Goal: Information Seeking & Learning: Find specific fact

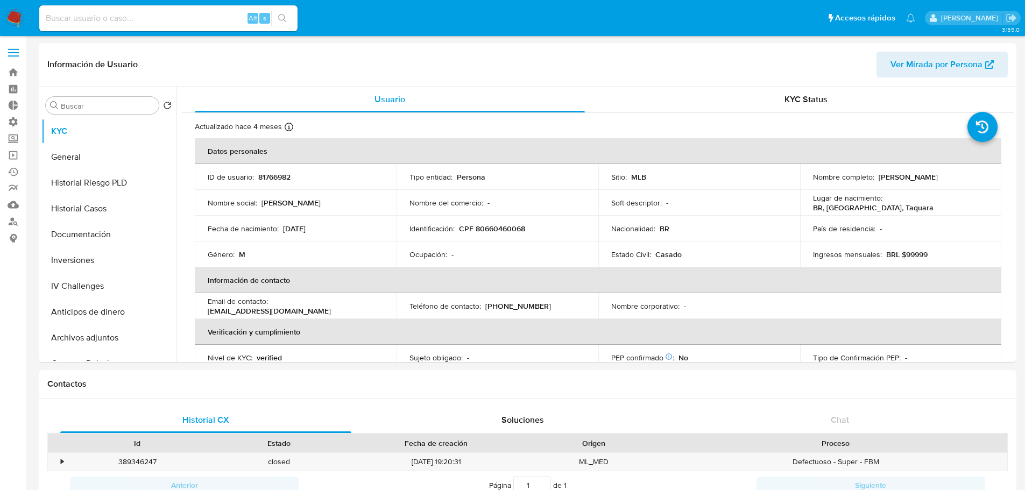
select select "10"
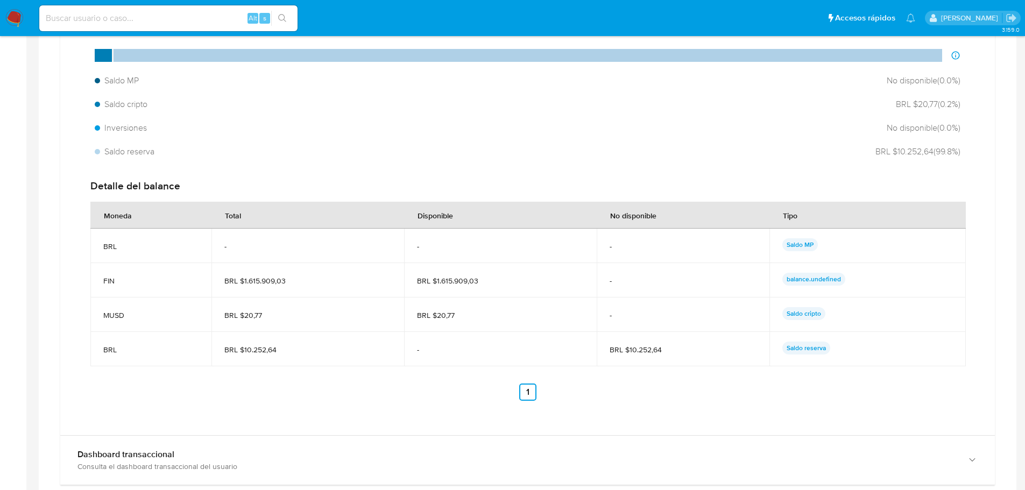
scroll to position [448, 0]
click at [190, 18] on input at bounding box center [168, 18] width 258 height 14
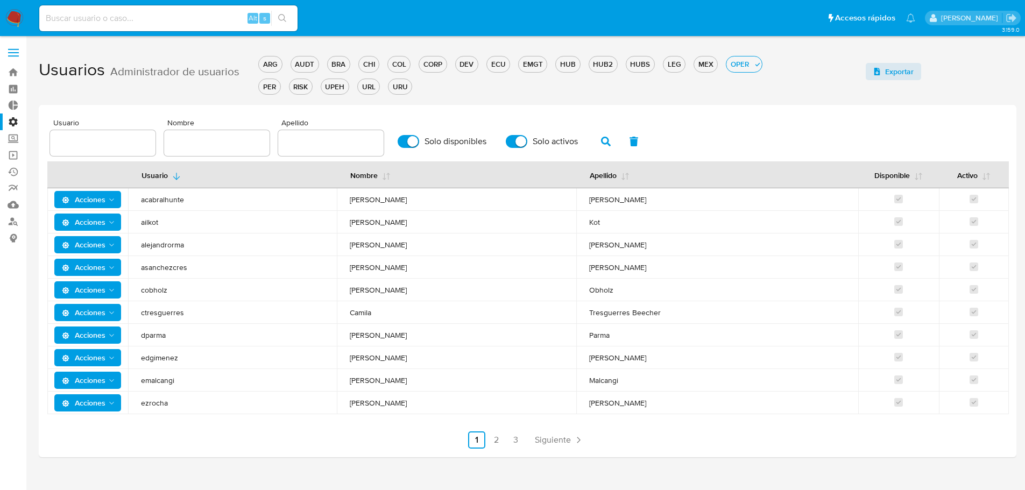
click at [195, 24] on input at bounding box center [168, 18] width 258 height 14
paste input "3"
type input "32108"
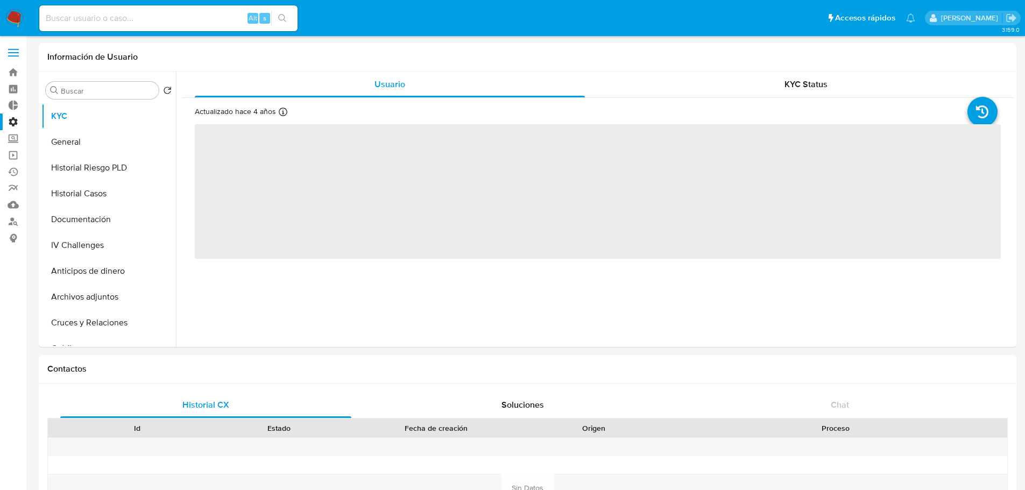
select select "10"
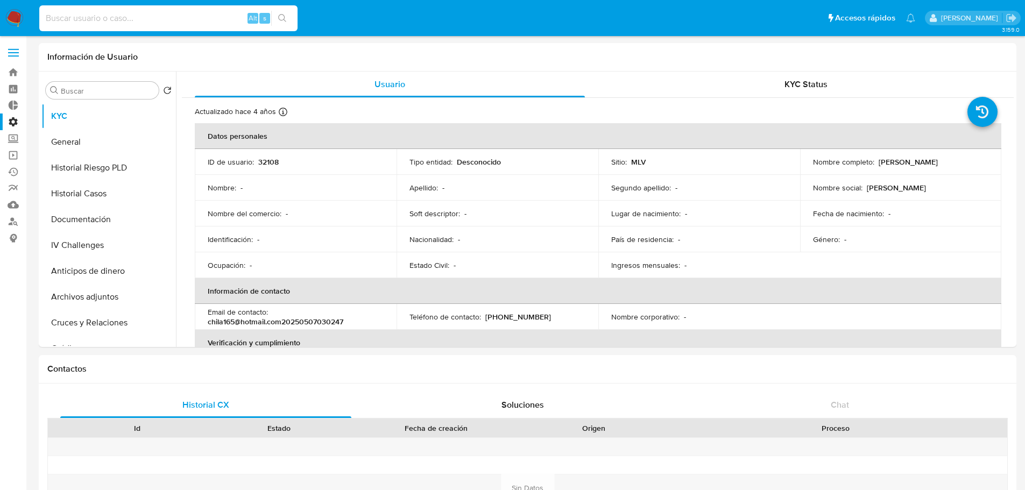
click at [171, 16] on input at bounding box center [168, 18] width 258 height 14
paste input "188946322"
type input "188946322"
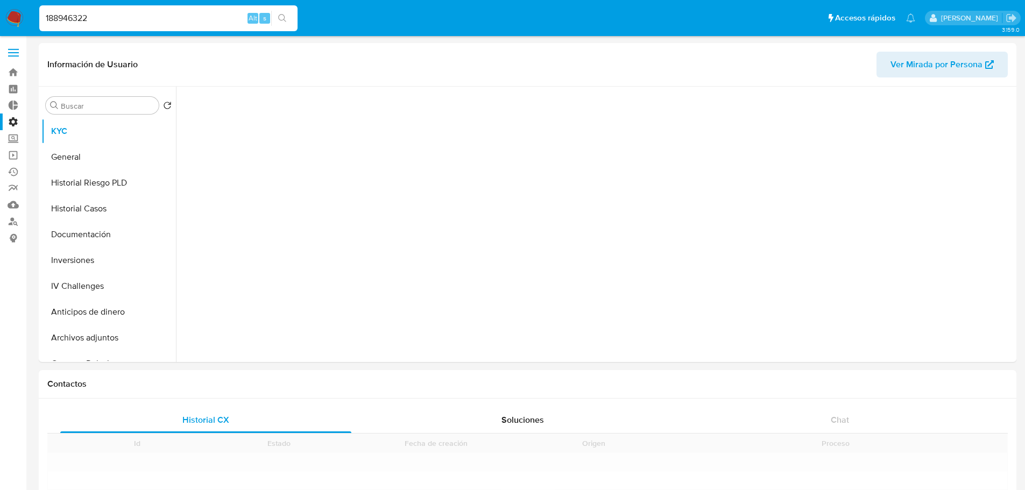
click at [180, 22] on input "188946322" at bounding box center [168, 18] width 258 height 14
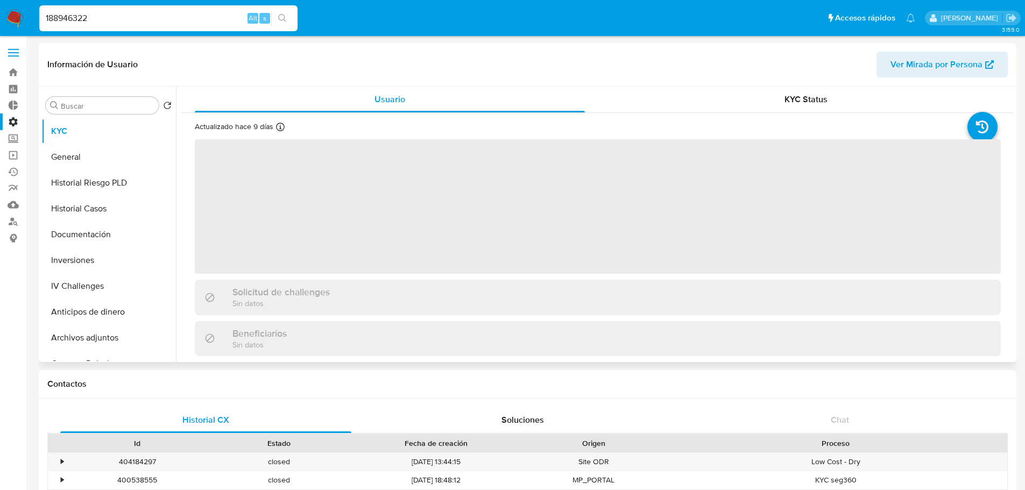
select select "10"
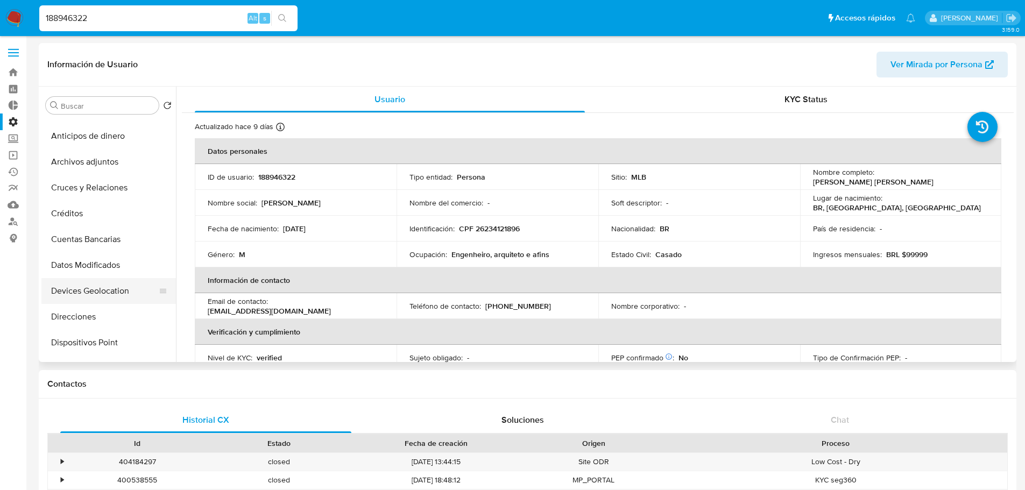
scroll to position [230, 0]
click at [103, 109] on input "Buscar" at bounding box center [108, 106] width 94 height 10
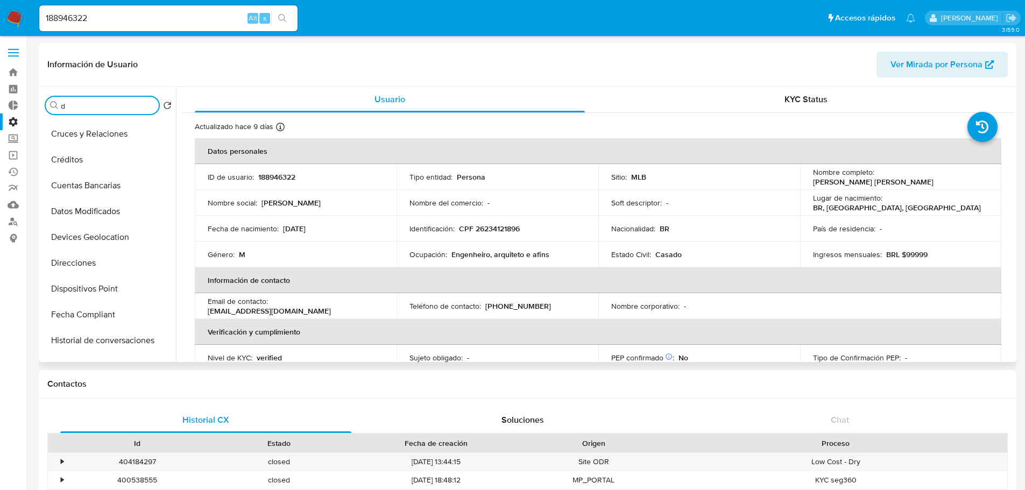
scroll to position [0, 0]
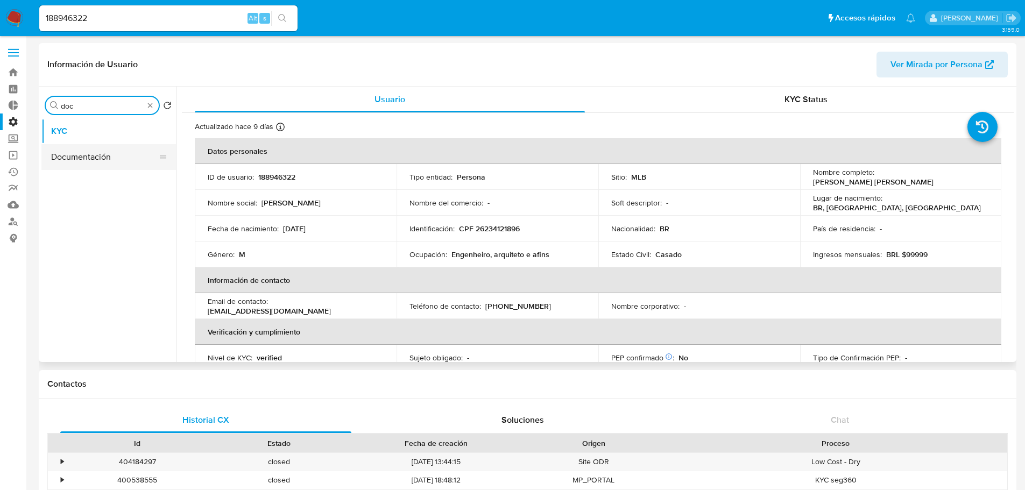
type input "doc"
click at [86, 168] on button "Documentación" at bounding box center [104, 157] width 126 height 26
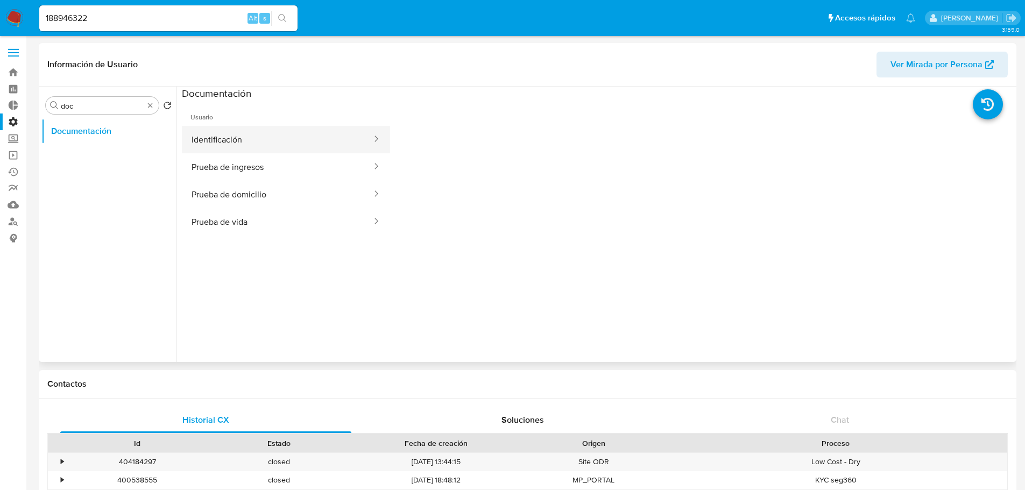
click at [369, 132] on div at bounding box center [372, 139] width 17 height 27
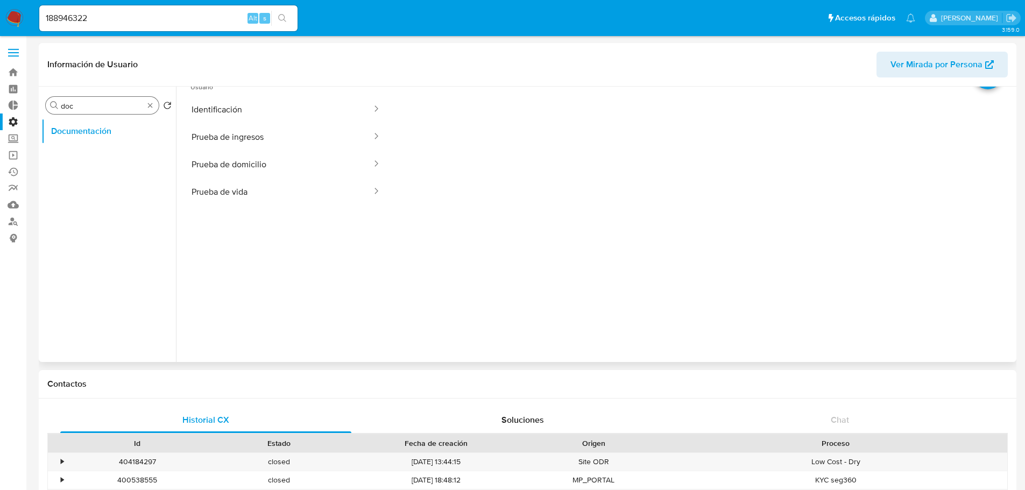
scroll to position [54, 0]
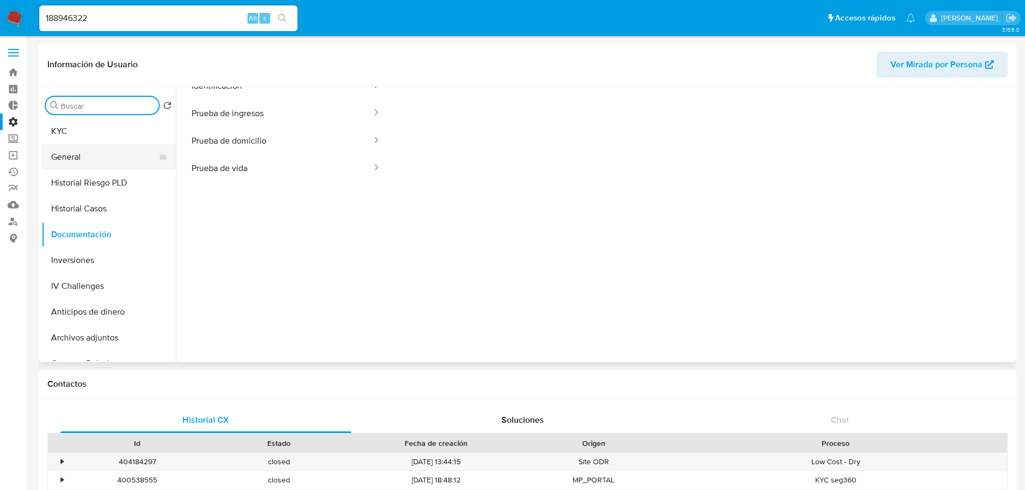
click at [117, 155] on button "General" at bounding box center [104, 157] width 126 height 26
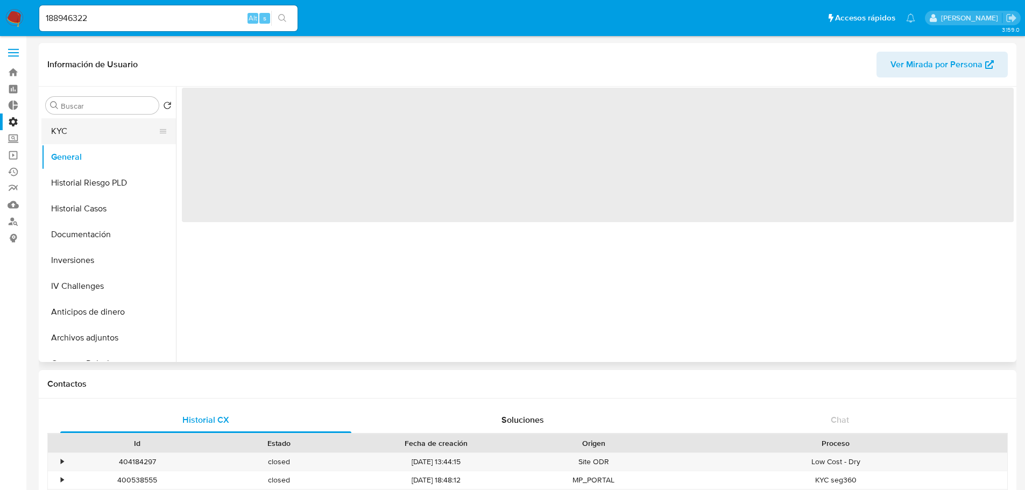
scroll to position [0, 0]
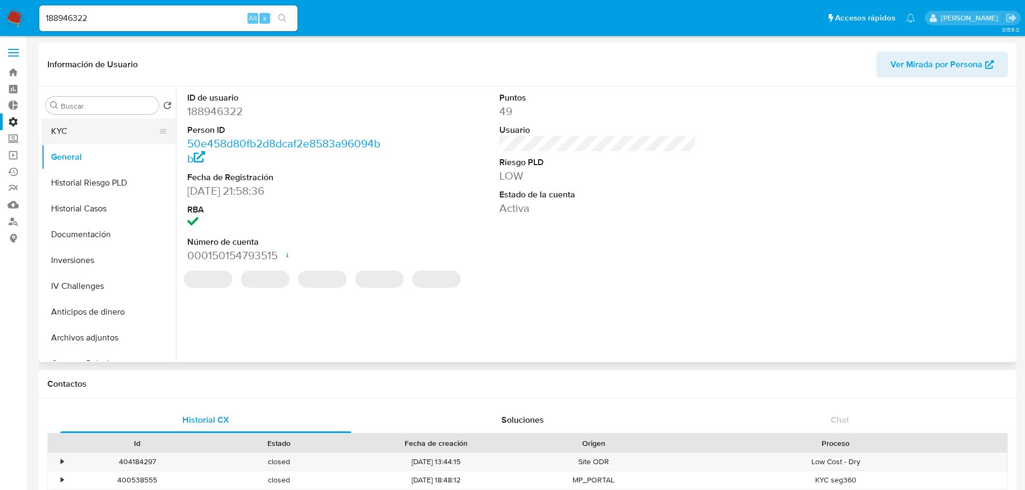
click at [108, 140] on button "KYC" at bounding box center [104, 131] width 126 height 26
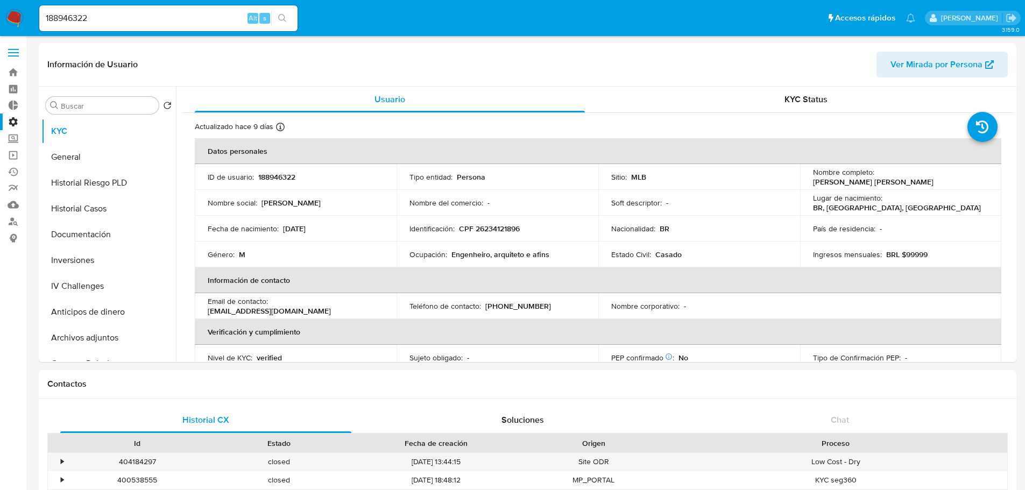
click at [15, 50] on span at bounding box center [13, 49] width 11 height 2
click at [0, 0] on input "checkbox" at bounding box center [0, 0] width 0 height 0
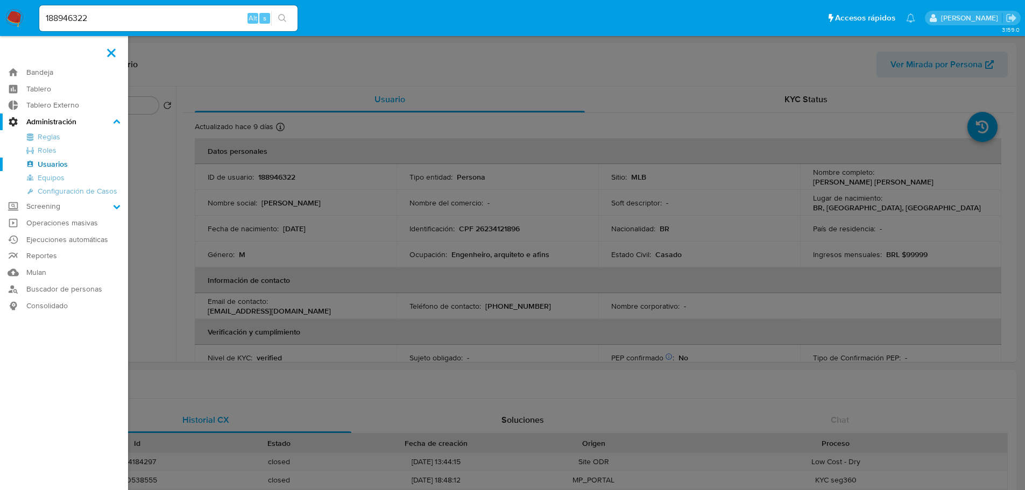
click at [45, 166] on link "Usuarios" at bounding box center [64, 164] width 128 height 13
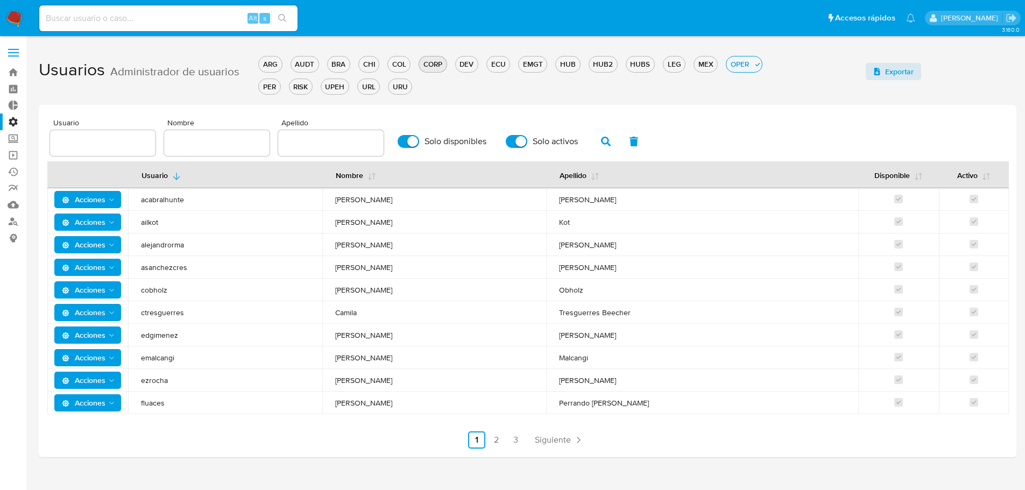
click at [436, 66] on div "CORP" at bounding box center [432, 64] width 27 height 10
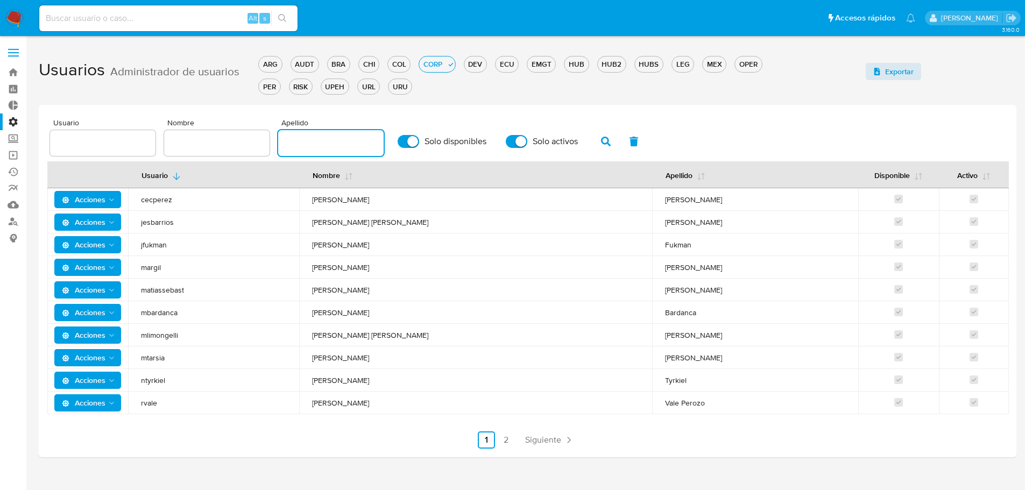
click at [330, 138] on input "text" at bounding box center [330, 143] width 105 height 14
type input "bar"
click at [601, 145] on icon "button" at bounding box center [606, 142] width 10 height 10
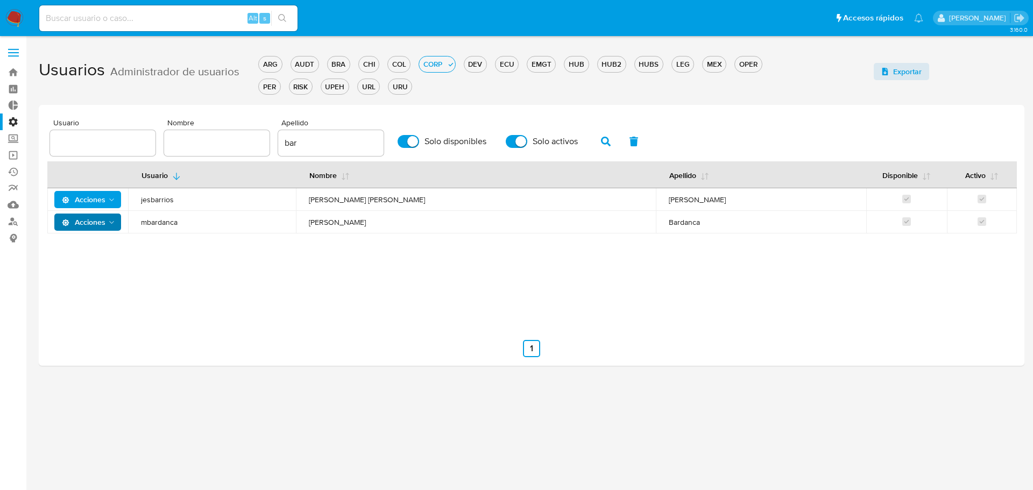
click at [74, 229] on span "Acciones" at bounding box center [84, 222] width 44 height 17
click at [80, 250] on button "Detalle" at bounding box center [89, 249] width 97 height 26
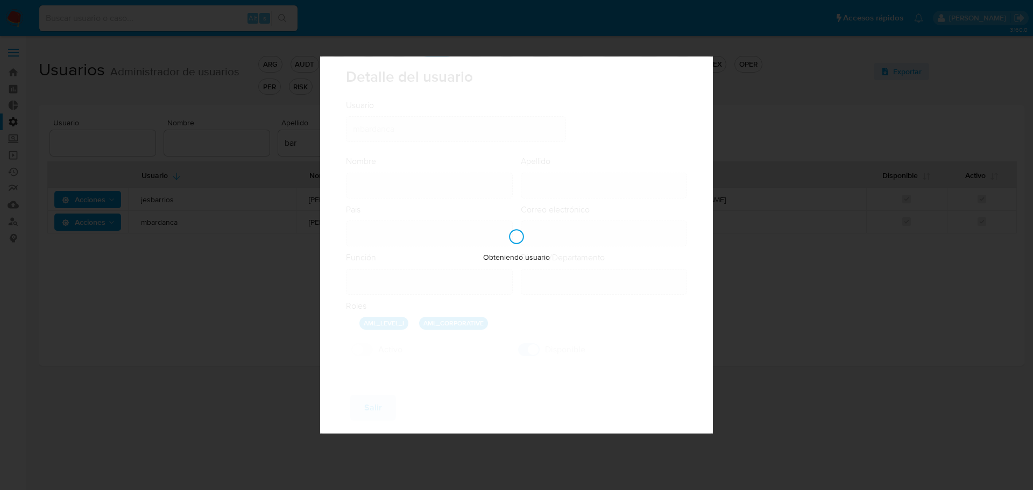
type input "[PERSON_NAME]"
type input "Bardanca"
type input "[GEOGRAPHIC_DATA]"
type input "[PERSON_NAME][EMAIL_ADDRESS][PERSON_NAME][DOMAIN_NAME]"
type input "Specialist (80001722)"
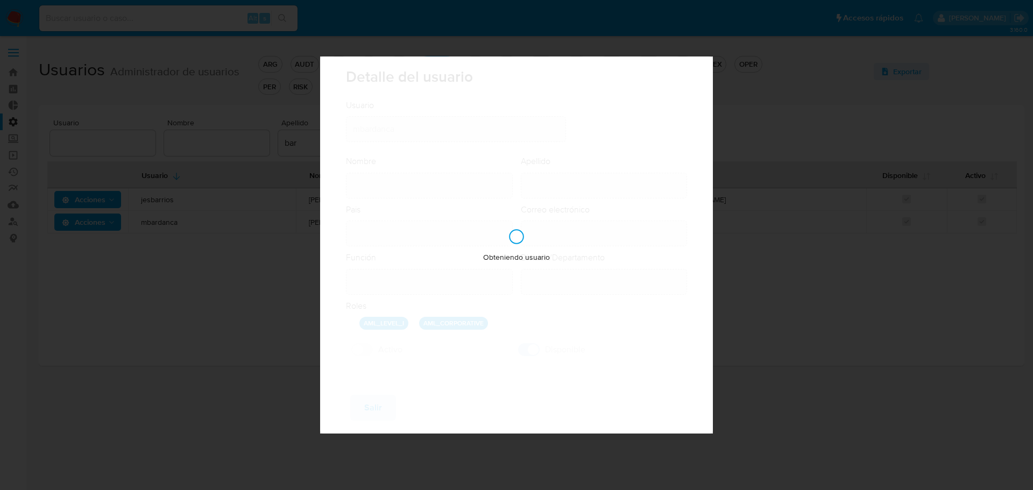
type input "Risk & Compliance AML Sanctions & Projects"
checkbox input "true"
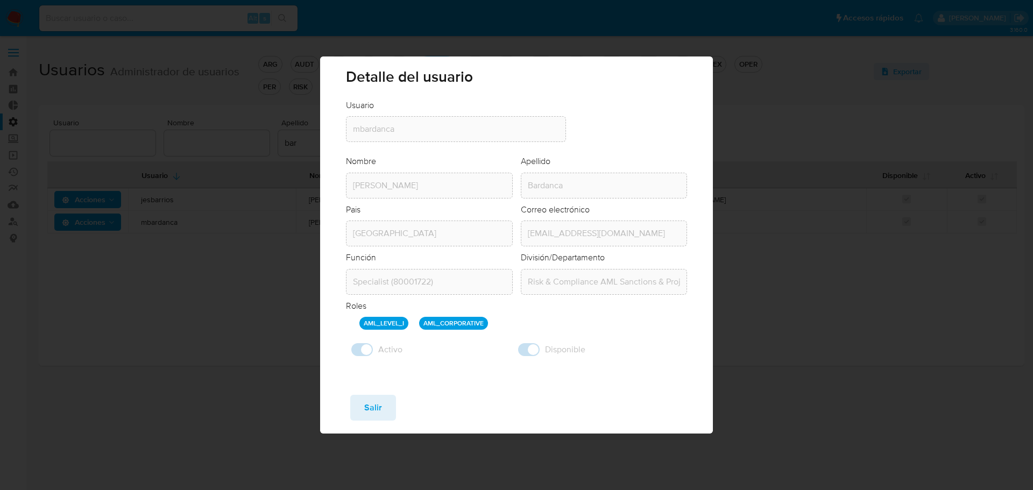
drag, startPoint x: 374, startPoint y: 324, endPoint x: 386, endPoint y: 324, distance: 11.3
click at [386, 324] on p "AML_LEVEL_I" at bounding box center [383, 323] width 49 height 13
click at [450, 327] on p "AML_CORPORATIVE" at bounding box center [453, 323] width 69 height 13
click at [500, 320] on div "AML_LEVEL_I AML_CORPORATIVE" at bounding box center [523, 323] width 328 height 13
click at [367, 411] on span "Salir" at bounding box center [373, 408] width 18 height 24
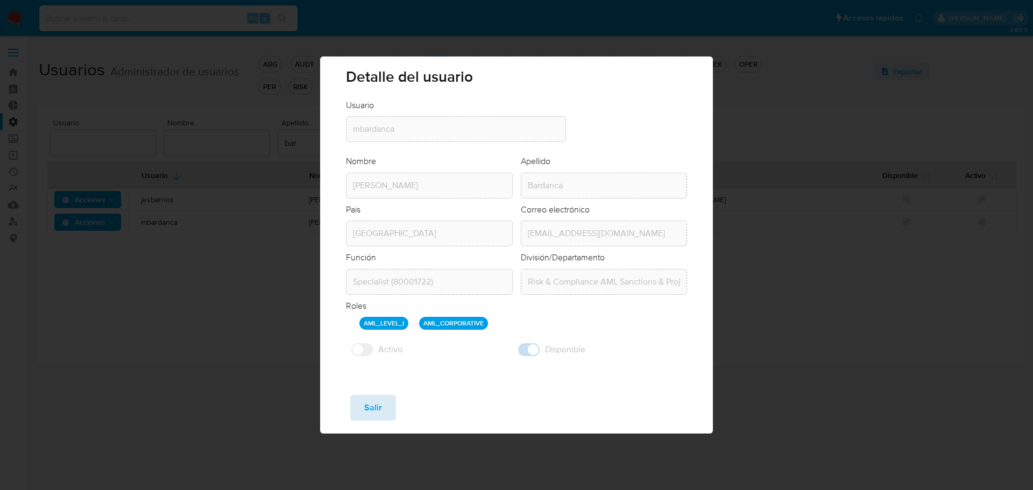
checkbox input "false"
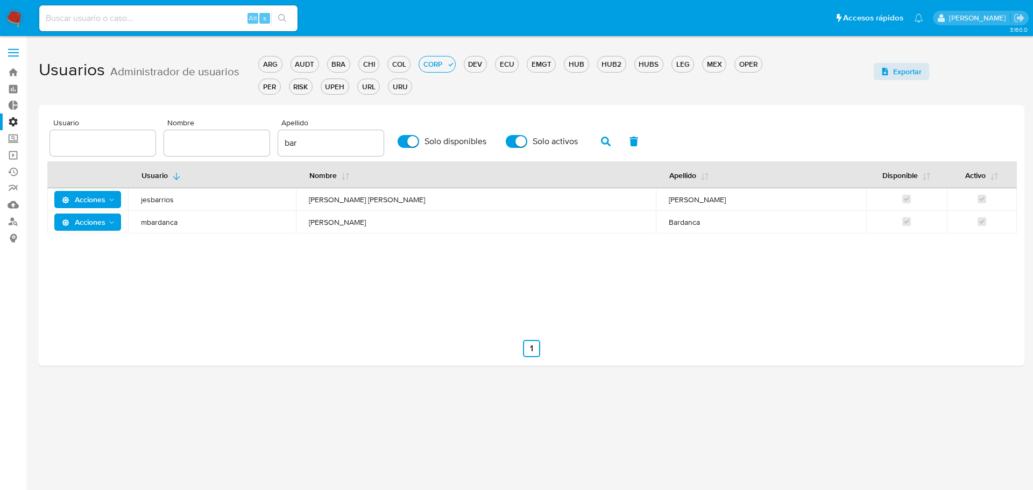
click at [13, 115] on label "Administración" at bounding box center [64, 122] width 128 height 17
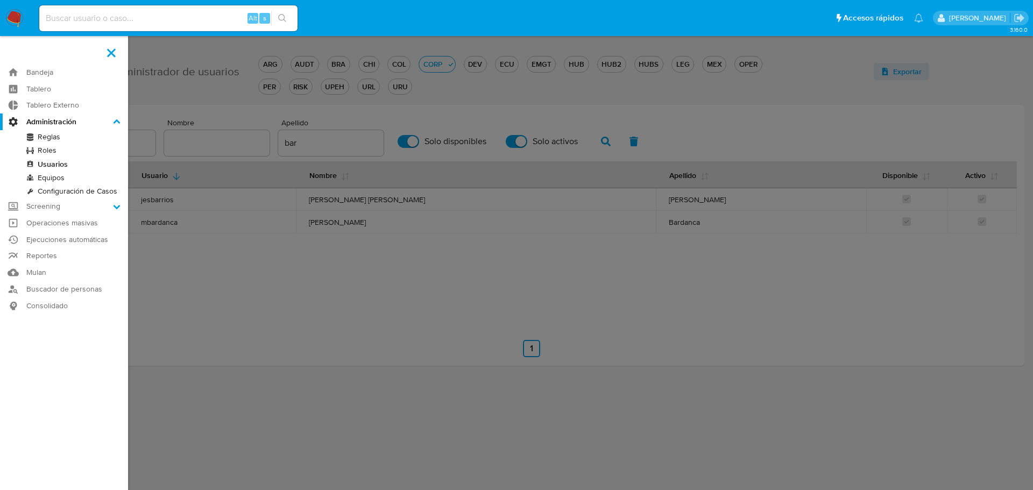
click at [0, 0] on input "Administración" at bounding box center [0, 0] width 0 height 0
click at [46, 148] on link "Roles" at bounding box center [64, 150] width 128 height 13
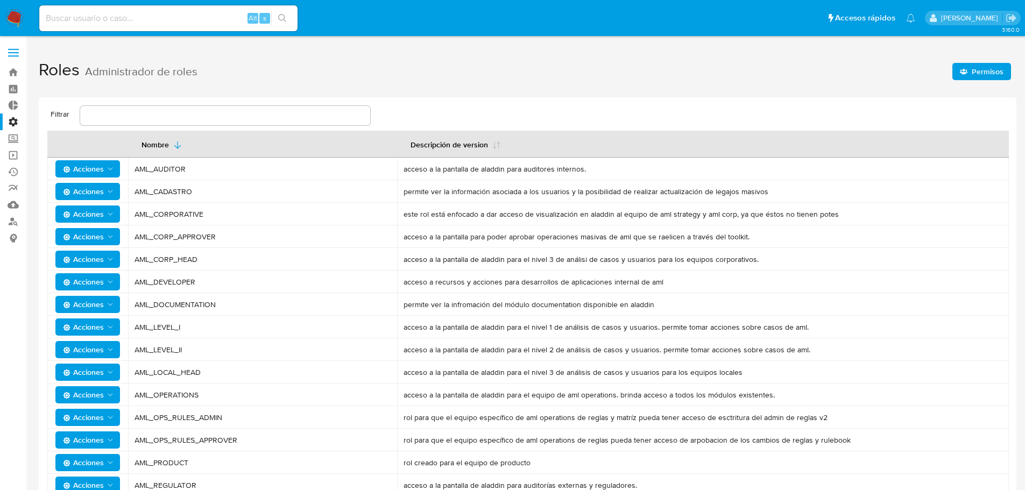
click at [966, 71] on icon "button" at bounding box center [964, 72] width 8 height 8
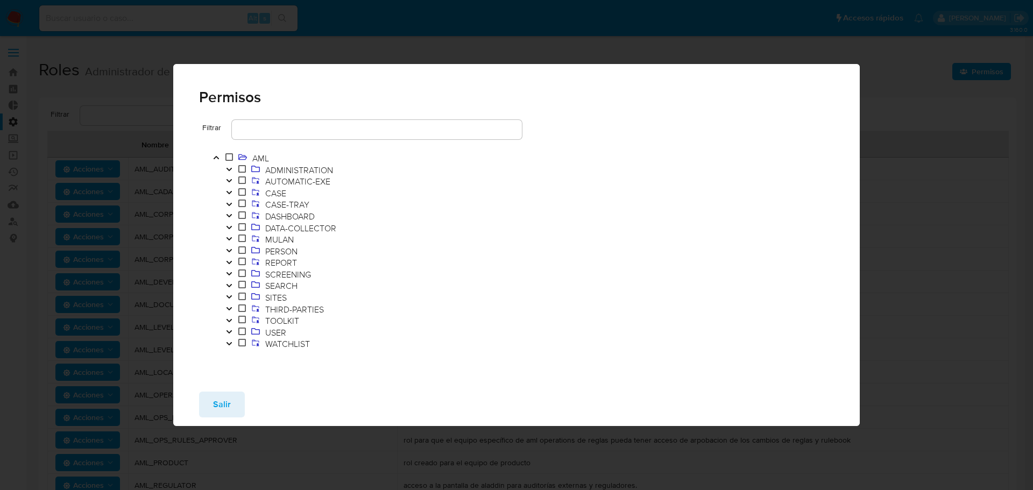
click at [230, 332] on icon "Toggle" at bounding box center [228, 331] width 5 height 3
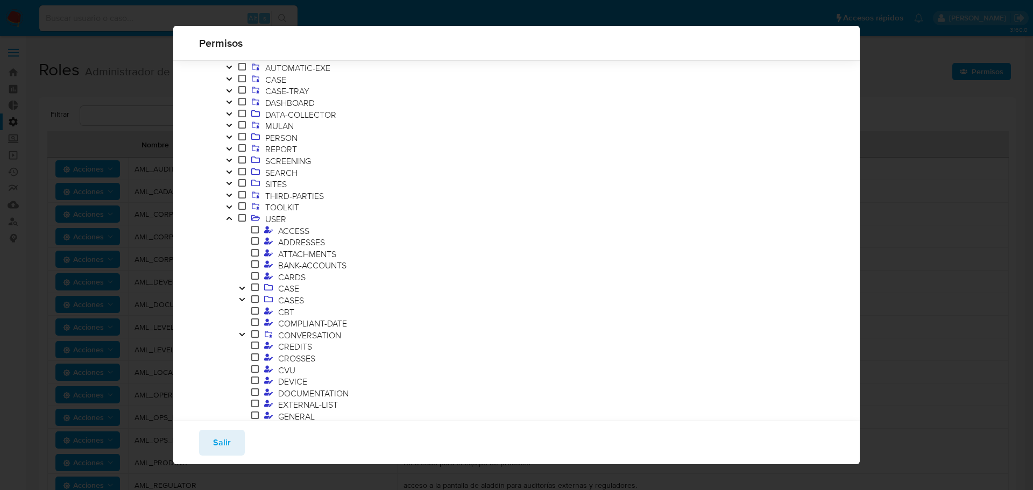
scroll to position [86, 0]
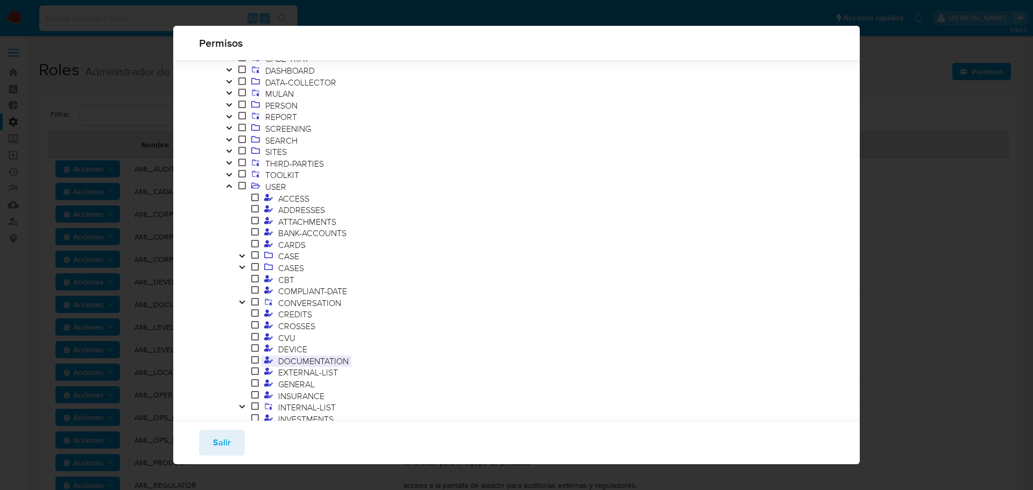
click at [322, 359] on span "DOCUMENTATION" at bounding box center [313, 361] width 76 height 12
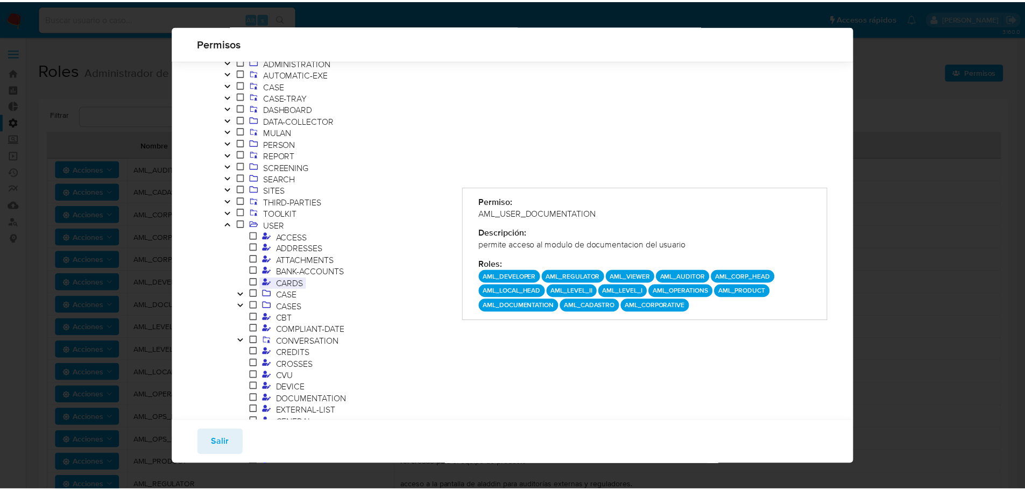
scroll to position [0, 0]
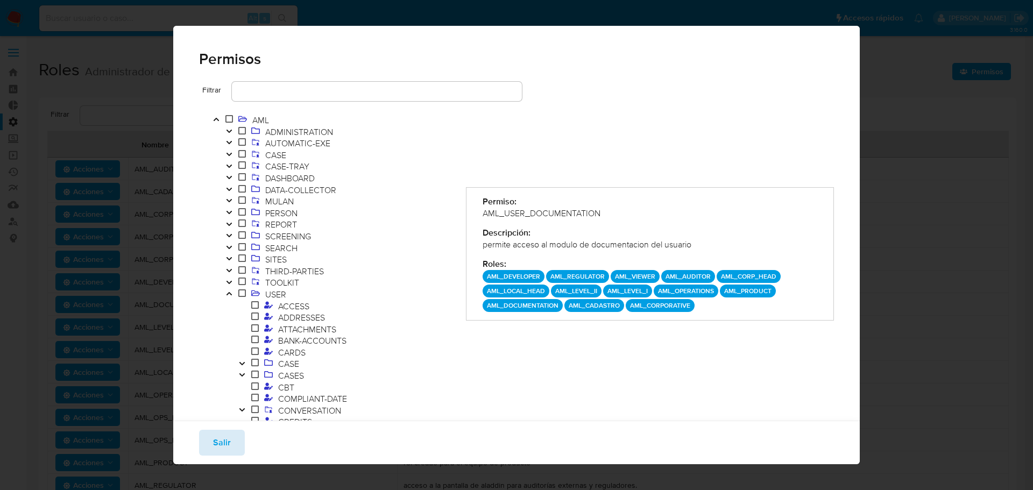
click at [224, 450] on span "Salir" at bounding box center [222, 443] width 18 height 24
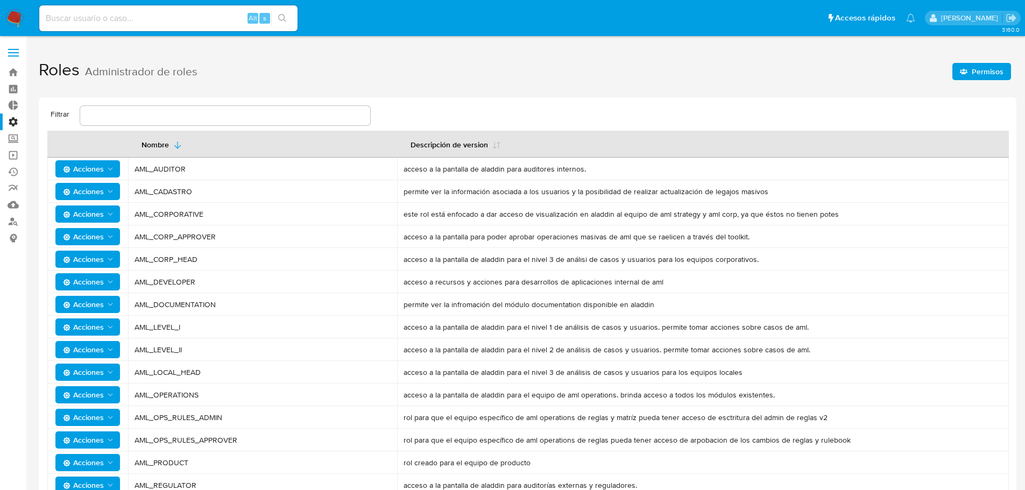
click at [971, 75] on span "Permisos" at bounding box center [982, 71] width 44 height 15
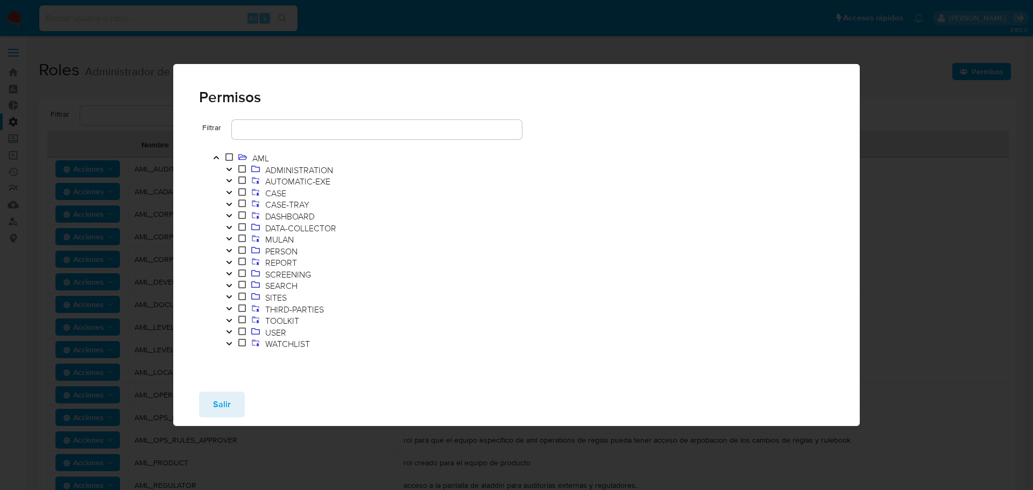
click at [232, 330] on icon "Toggle" at bounding box center [229, 332] width 8 height 6
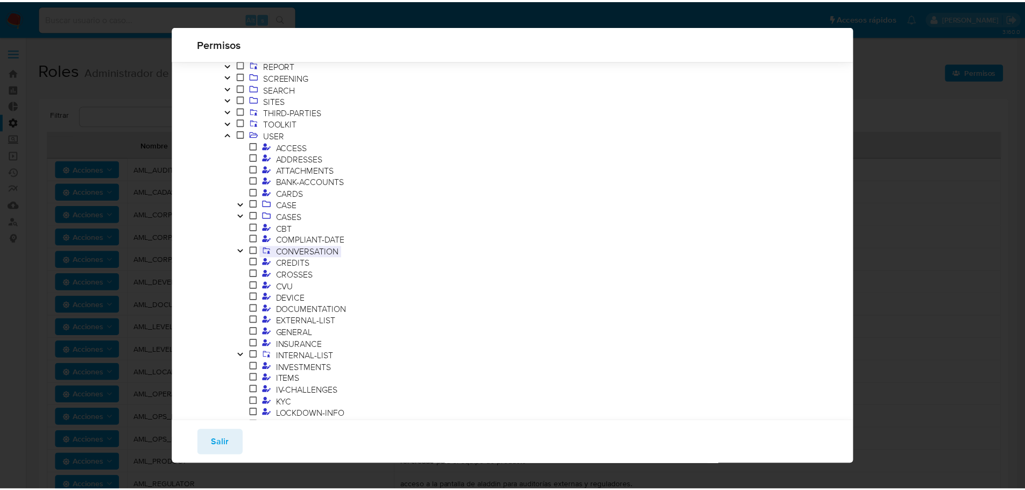
scroll to position [140, 0]
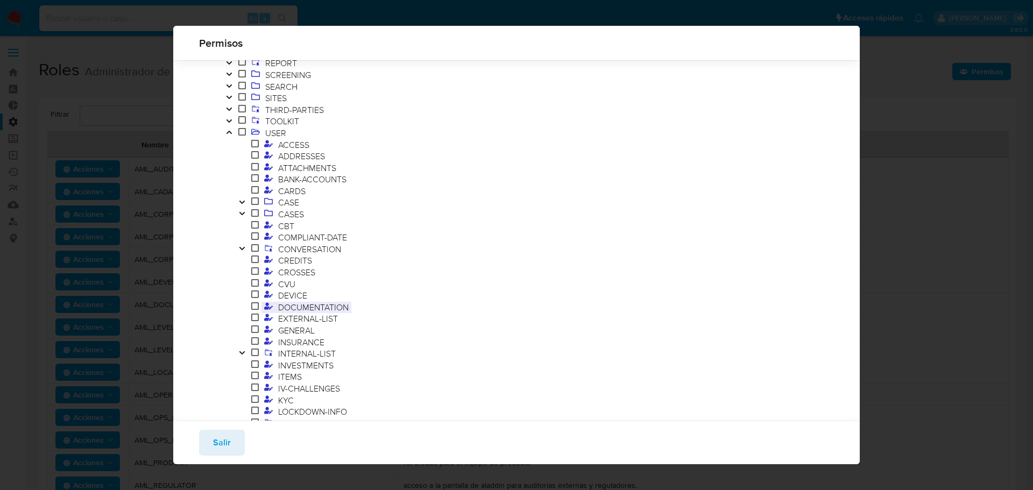
click at [291, 307] on span "DOCUMENTATION" at bounding box center [313, 307] width 76 height 12
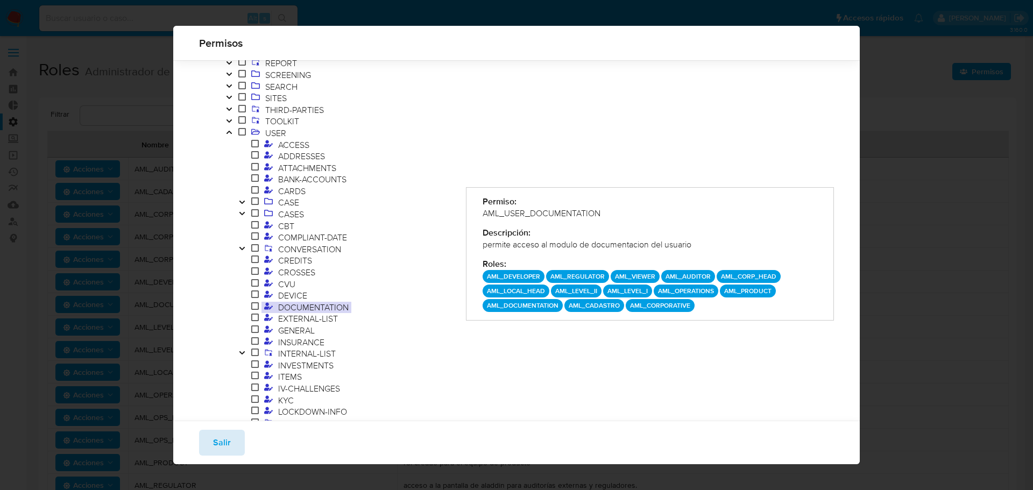
click at [226, 448] on span "Salir" at bounding box center [222, 443] width 18 height 24
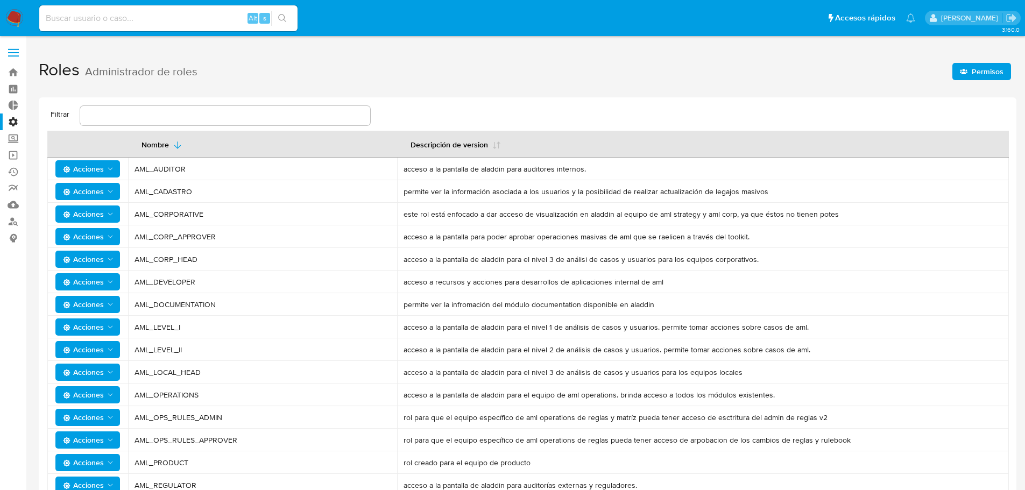
click at [8, 116] on label "Administración" at bounding box center [64, 122] width 128 height 17
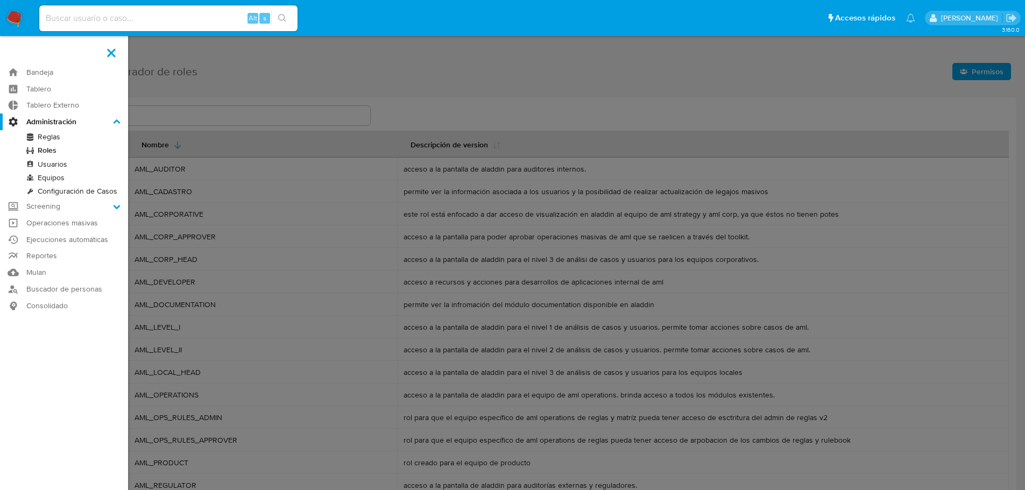
click at [0, 0] on input "Administración" at bounding box center [0, 0] width 0 height 0
click at [52, 162] on link "Usuarios" at bounding box center [64, 164] width 128 height 13
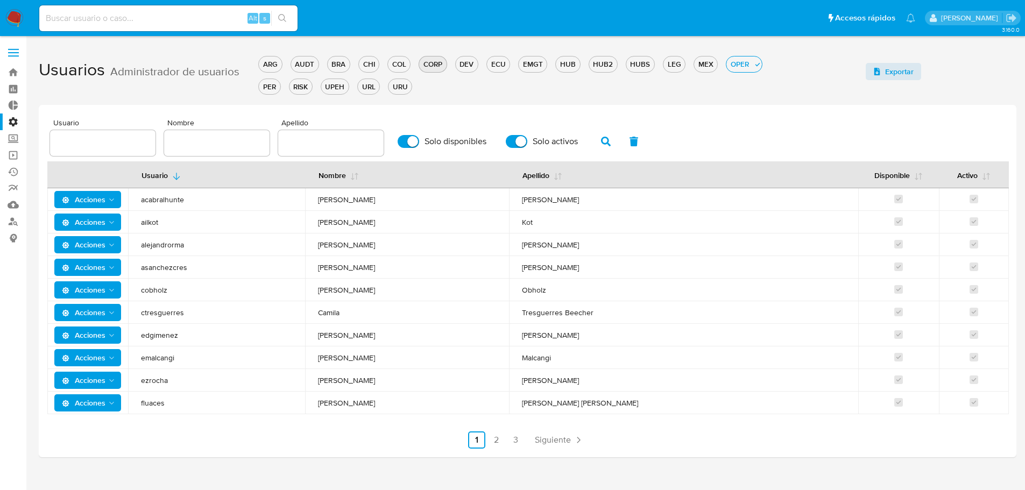
click at [442, 60] on div "CORP" at bounding box center [432, 64] width 27 height 10
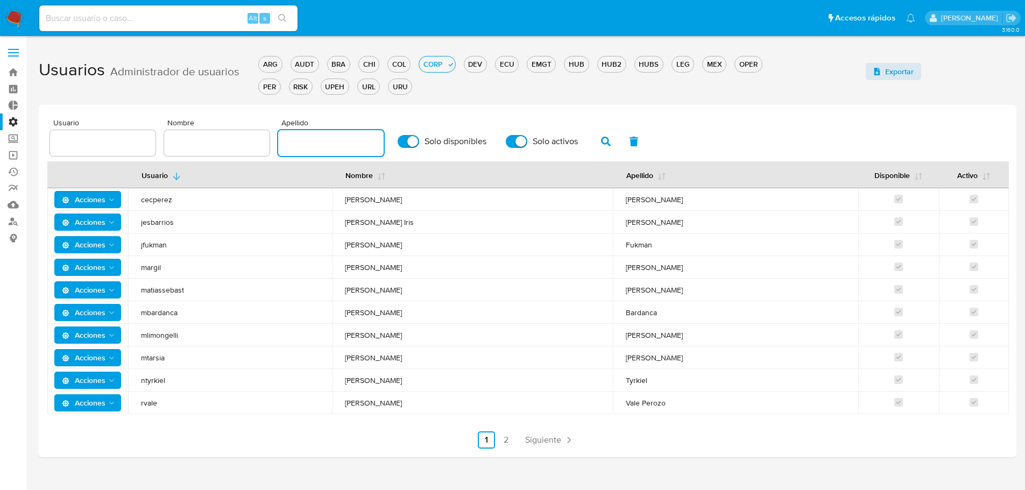
click at [324, 149] on input "text" at bounding box center [330, 143] width 105 height 14
type input "bard"
click at [599, 144] on button "button" at bounding box center [606, 142] width 28 height 26
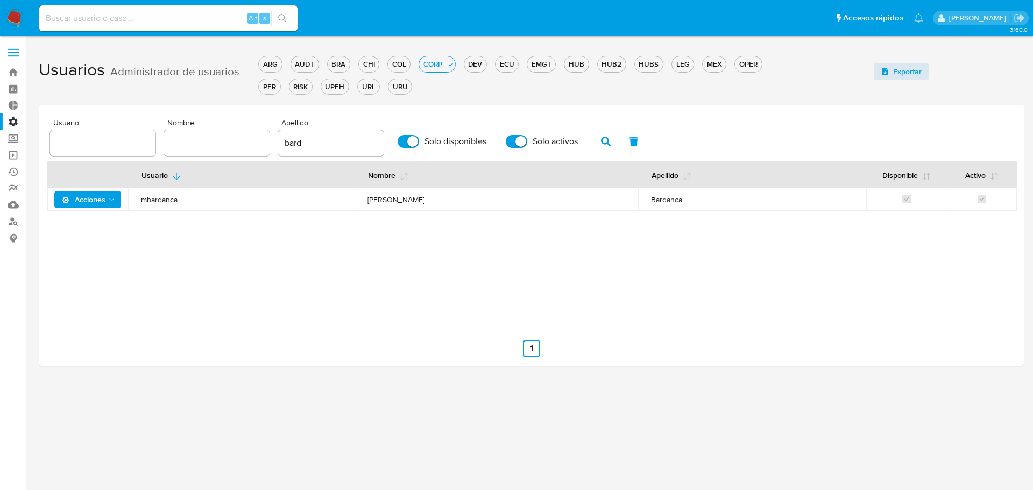
click at [161, 204] on span "mbardanca" at bounding box center [241, 200] width 201 height 10
click at [161, 203] on span "mbardanca" at bounding box center [241, 200] width 201 height 10
click at [134, 11] on div "Alt s" at bounding box center [168, 18] width 258 height 26
click at [139, 18] on input at bounding box center [168, 18] width 258 height 14
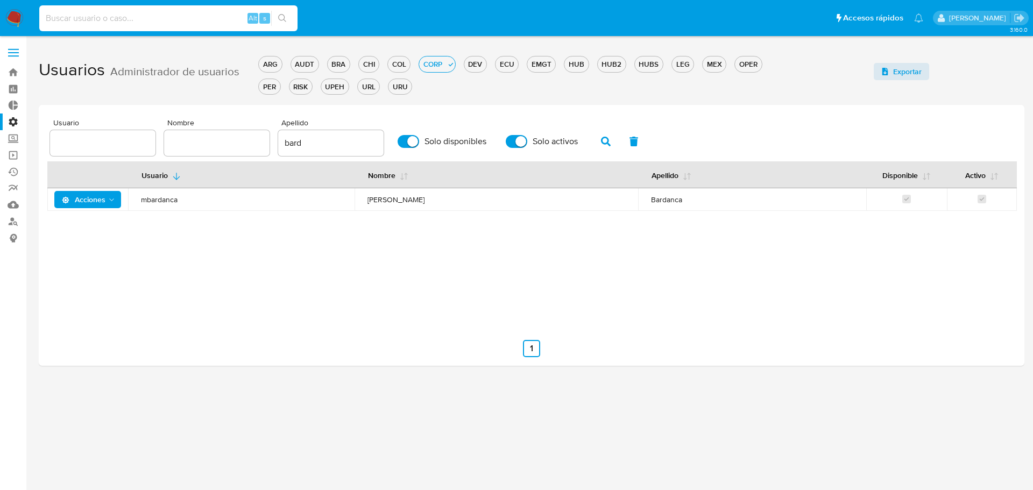
paste input "mbardanca"
type input "mbardanca"
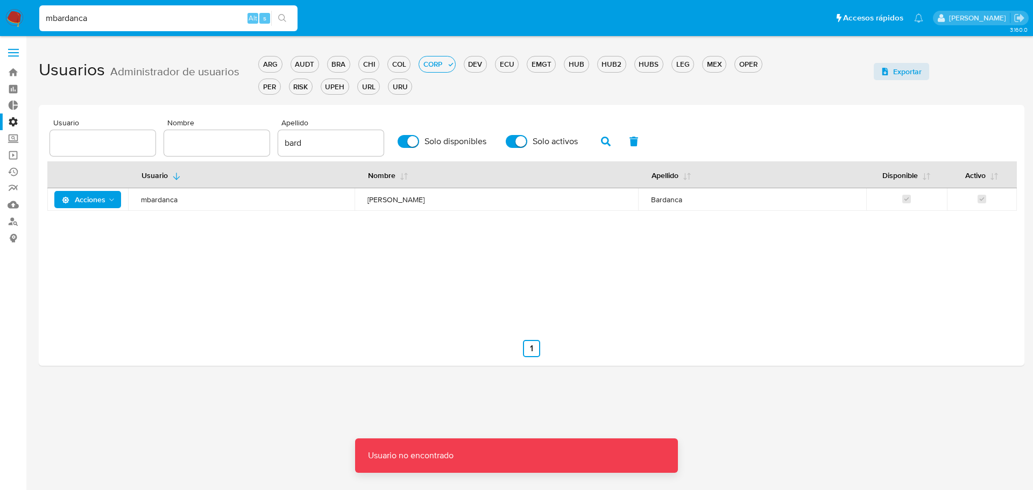
click at [332, 325] on div "Usuario Nombre Apellido [PERSON_NAME] Solo disponibles Solo activos Usuario Nom…" at bounding box center [531, 238] width 968 height 238
click at [94, 203] on span "Acciones" at bounding box center [84, 199] width 44 height 17
click at [96, 228] on button "Detalle" at bounding box center [89, 227] width 97 height 26
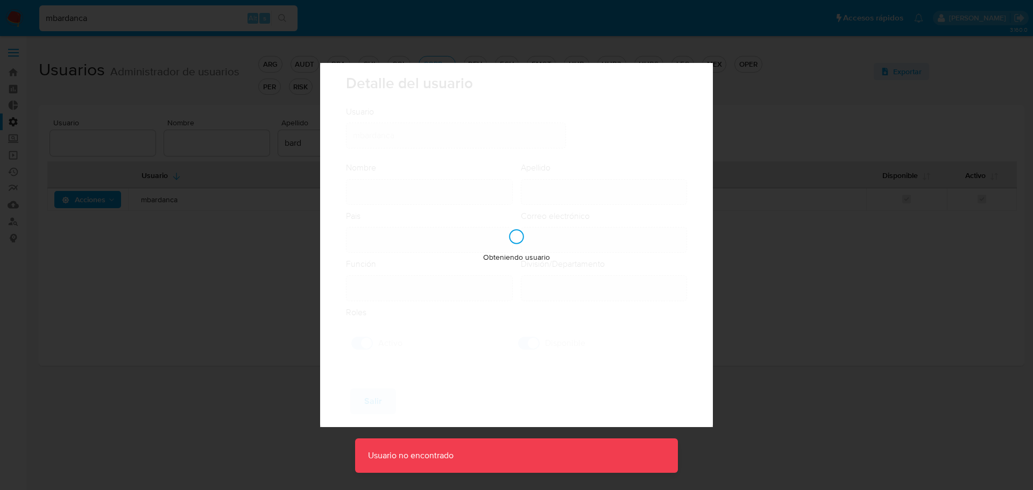
type input "[PERSON_NAME]"
type input "Bardanca"
type input "[GEOGRAPHIC_DATA]"
type input "[PERSON_NAME][EMAIL_ADDRESS][PERSON_NAME][DOMAIN_NAME]"
type input "Specialist (80001722)"
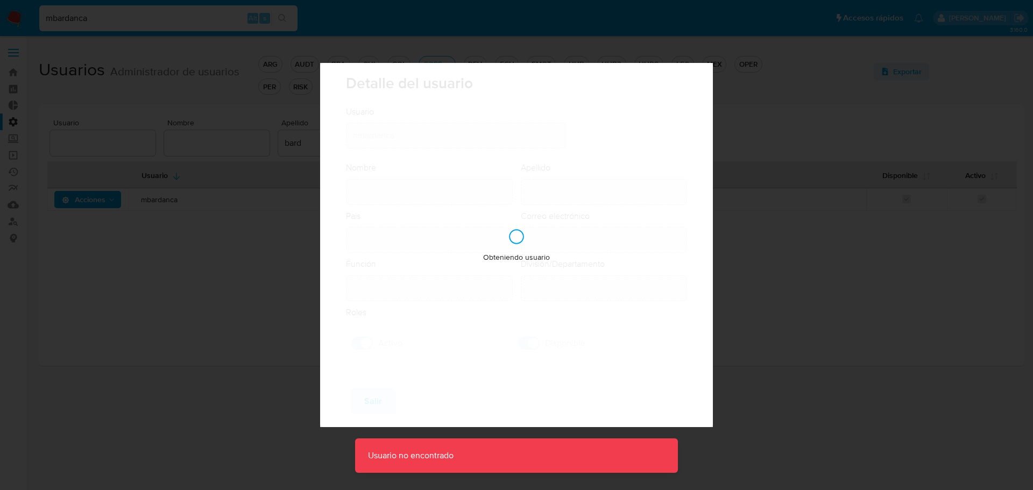
type input "Risk & Compliance AML Sanctions & Projects"
checkbox input "true"
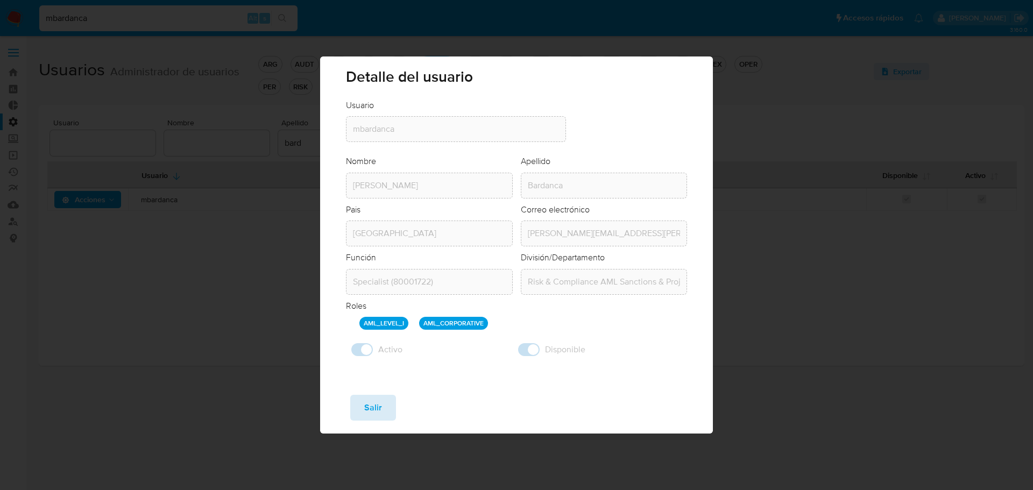
drag, startPoint x: 383, startPoint y: 413, endPoint x: 167, endPoint y: 156, distance: 335.6
click at [382, 412] on button "Salir" at bounding box center [373, 408] width 46 height 26
checkbox input "false"
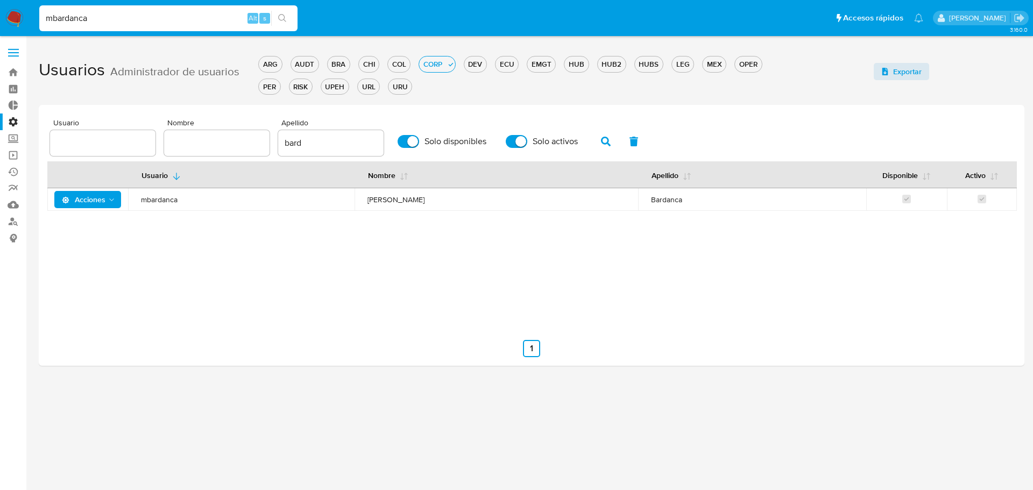
click at [120, 19] on input "mbardanca" at bounding box center [168, 18] width 258 height 14
click at [153, 205] on td "mbardanca" at bounding box center [241, 199] width 226 height 23
click at [152, 203] on span "mbardanca" at bounding box center [241, 200] width 201 height 10
click at [91, 200] on span "Acciones" at bounding box center [84, 199] width 44 height 17
click at [96, 223] on button "Detalle" at bounding box center [89, 227] width 97 height 26
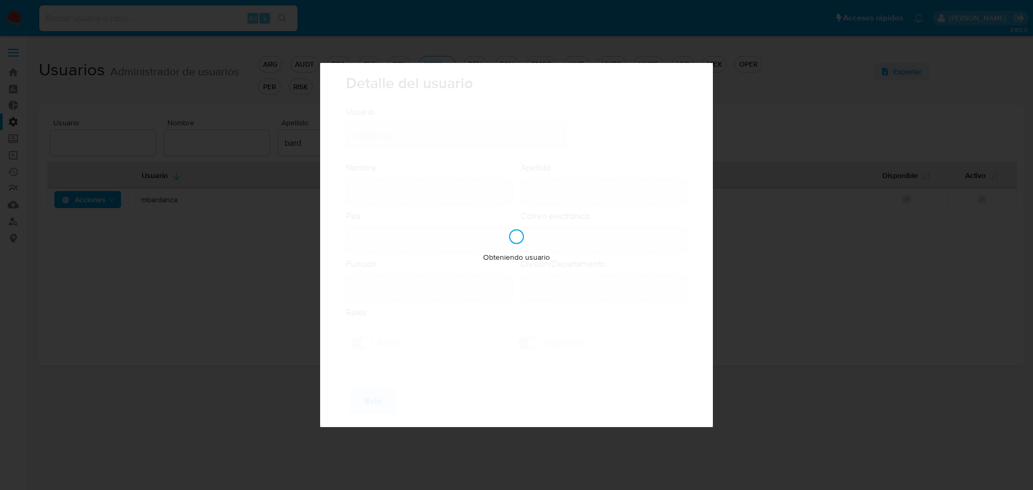
type input "[PERSON_NAME]"
type input "Bardanca"
type input "[GEOGRAPHIC_DATA]"
type input "[PERSON_NAME][EMAIL_ADDRESS][PERSON_NAME][DOMAIN_NAME]"
type input "Specialist (80001722)"
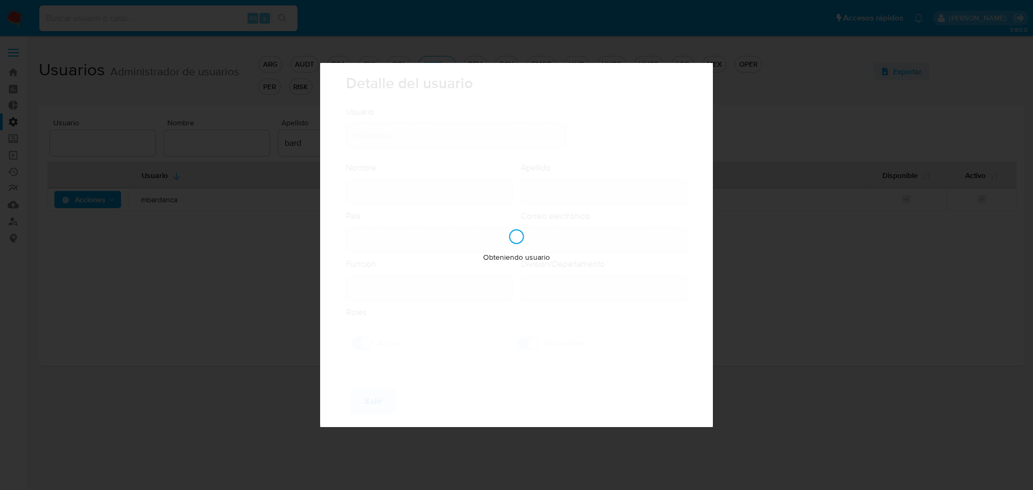
type input "Risk & Compliance AML Sanctions & Projects"
checkbox input "true"
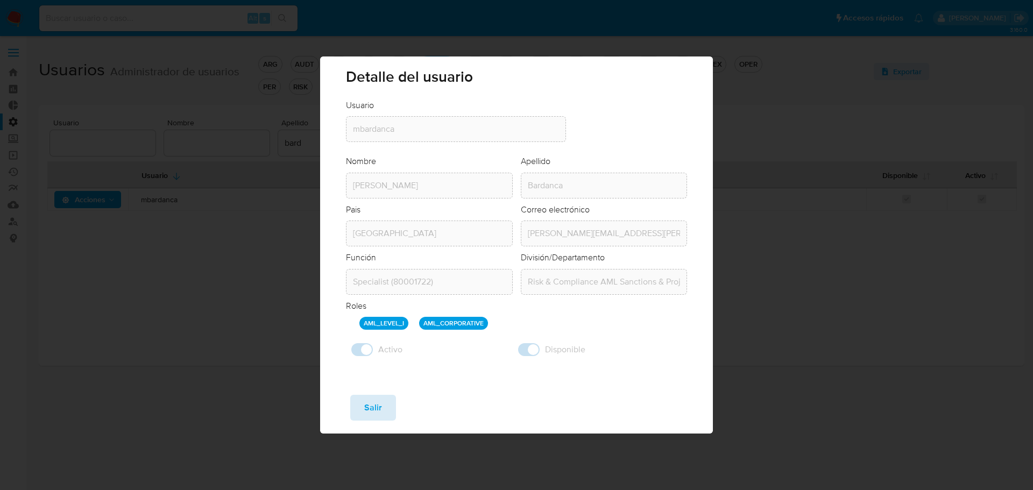
click at [385, 410] on button "Salir" at bounding box center [373, 408] width 46 height 26
checkbox input "false"
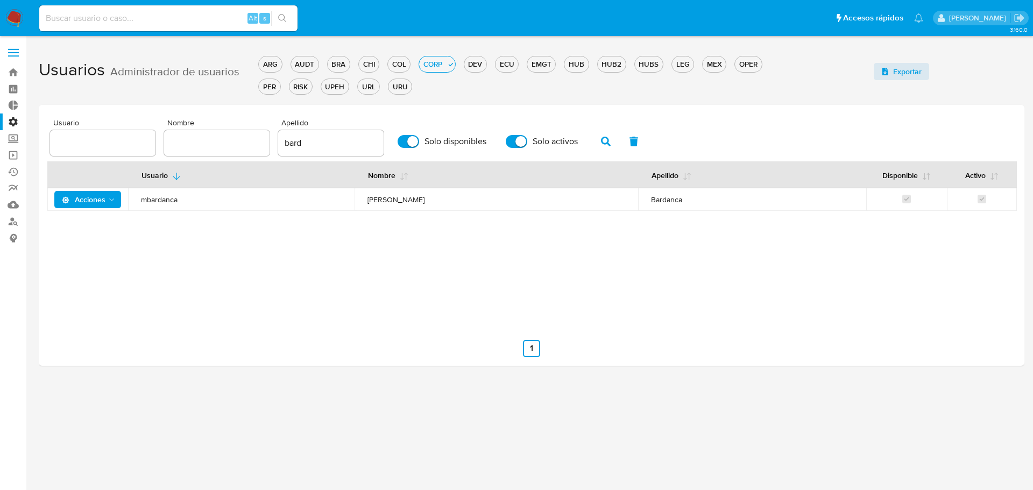
click at [237, 417] on div "3.160.0" at bounding box center [532, 263] width 986 height 440
